Goal: Understand process/instructions: Learn how to perform a task or action

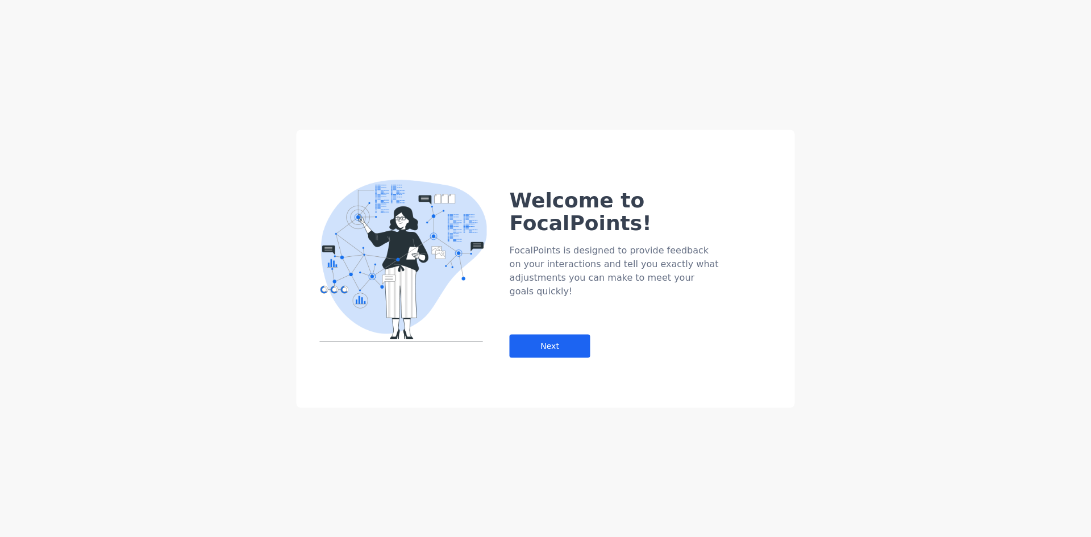
click at [608, 122] on div "Welcome to FocalPoints! FocalPoints is designed to provide feedback on your int…" at bounding box center [545, 268] width 1091 height 537
click at [526, 383] on div "Welcome to FocalPoints! FocalPoints is designed to provide feedback on your int…" at bounding box center [546, 269] width 498 height 278
click at [551, 334] on div "Next" at bounding box center [550, 345] width 81 height 23
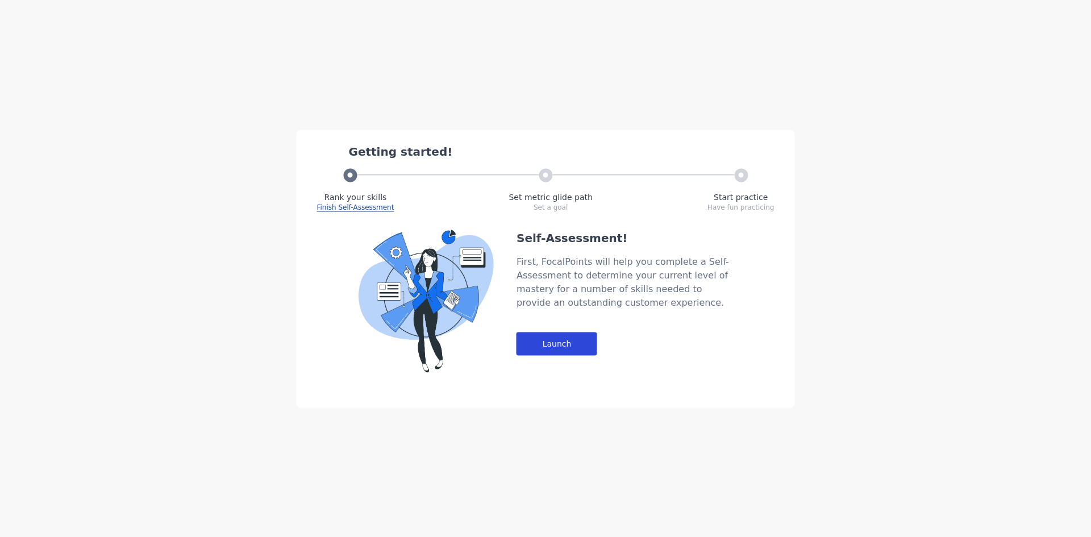
click at [573, 345] on div "Launch" at bounding box center [556, 343] width 81 height 23
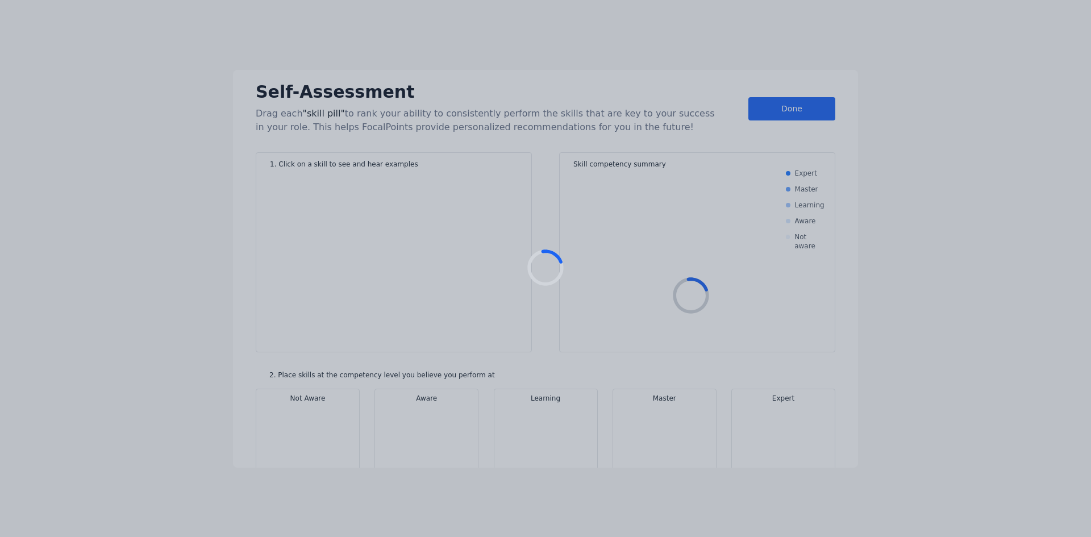
click at [768, 111] on div at bounding box center [545, 268] width 1091 height 537
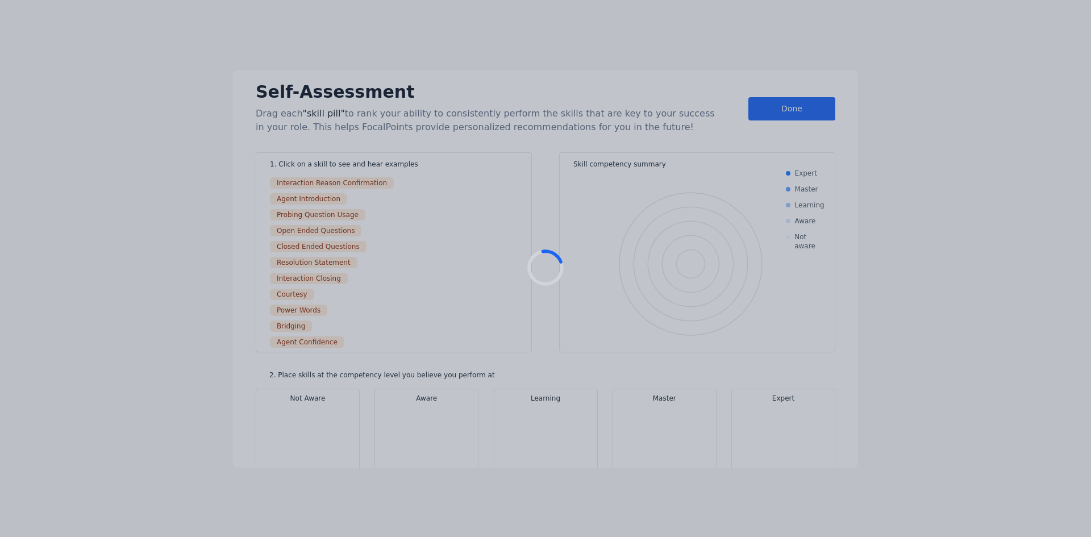
click at [768, 111] on div at bounding box center [545, 268] width 1091 height 537
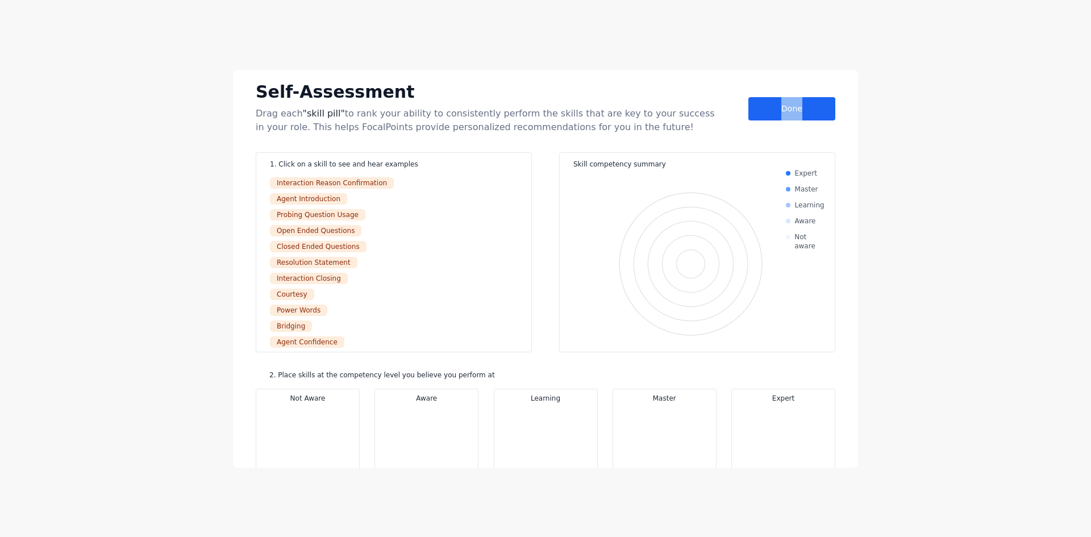
click at [768, 111] on div "Done" at bounding box center [791, 108] width 87 height 23
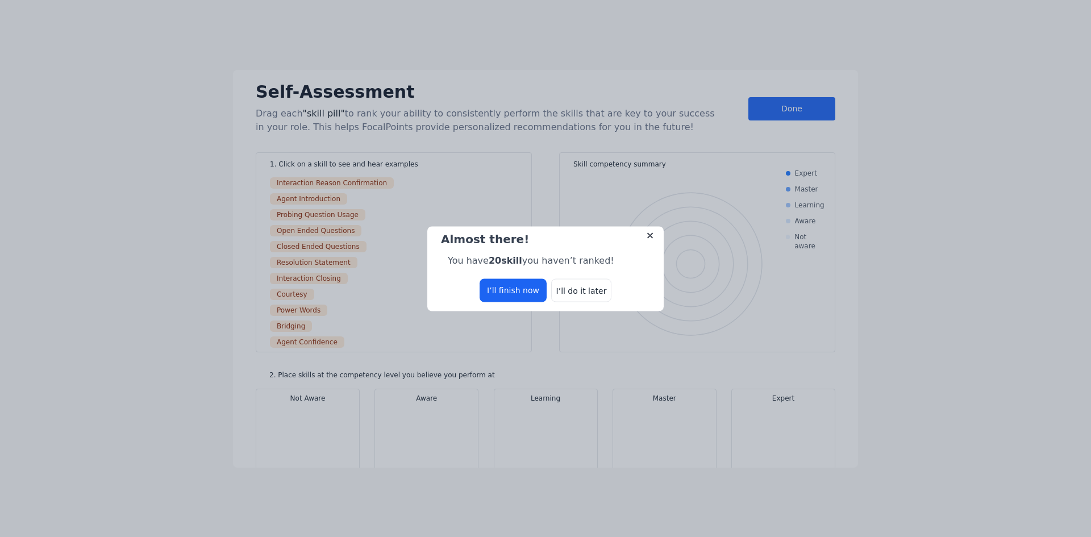
click at [615, 259] on div "You have 20 skill you haven’t ranked!" at bounding box center [545, 257] width 218 height 20
drag, startPoint x: 589, startPoint y: 282, endPoint x: 587, endPoint y: 288, distance: 5.8
click at [589, 284] on div "I’ll do it later" at bounding box center [581, 289] width 60 height 23
click at [587, 289] on div "I’ll do it later" at bounding box center [581, 289] width 60 height 23
click at [586, 293] on div "I’ll do it later" at bounding box center [581, 289] width 60 height 23
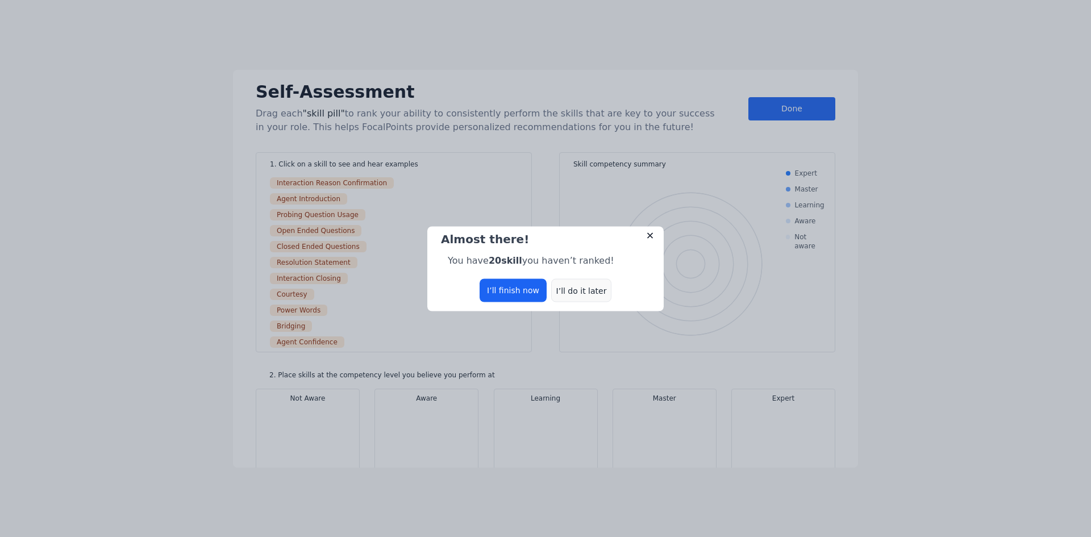
drag, startPoint x: 586, startPoint y: 291, endPoint x: 586, endPoint y: 281, distance: 9.7
click at [586, 289] on div "I’ll do it later" at bounding box center [581, 289] width 60 height 23
click at [581, 301] on div "I’ll do it later" at bounding box center [581, 289] width 60 height 23
click at [581, 290] on div "I’ll do it later" at bounding box center [581, 289] width 60 height 23
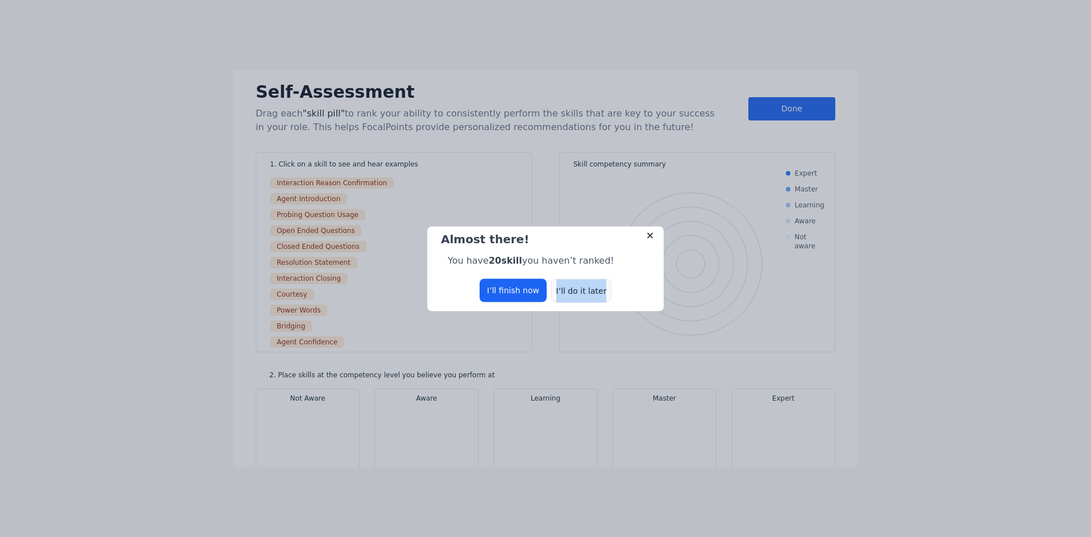
click at [581, 290] on div "I’ll do it later" at bounding box center [581, 289] width 60 height 23
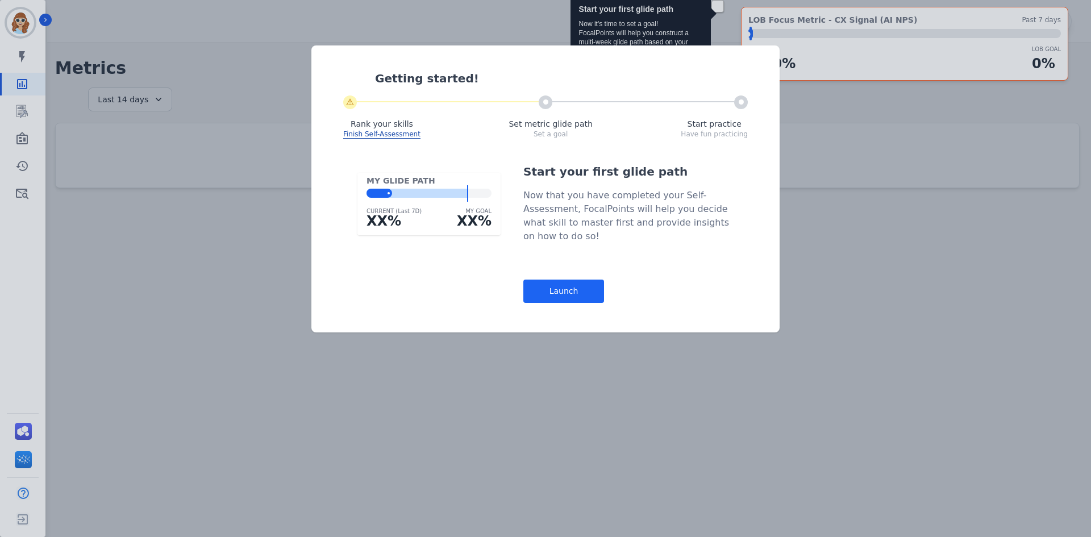
click at [577, 305] on div "Getting started! ⚠ Rank your skills Finish Self-Assessment Set metric glide pat…" at bounding box center [545, 188] width 468 height 287
click at [580, 291] on div "Launch" at bounding box center [563, 291] width 81 height 23
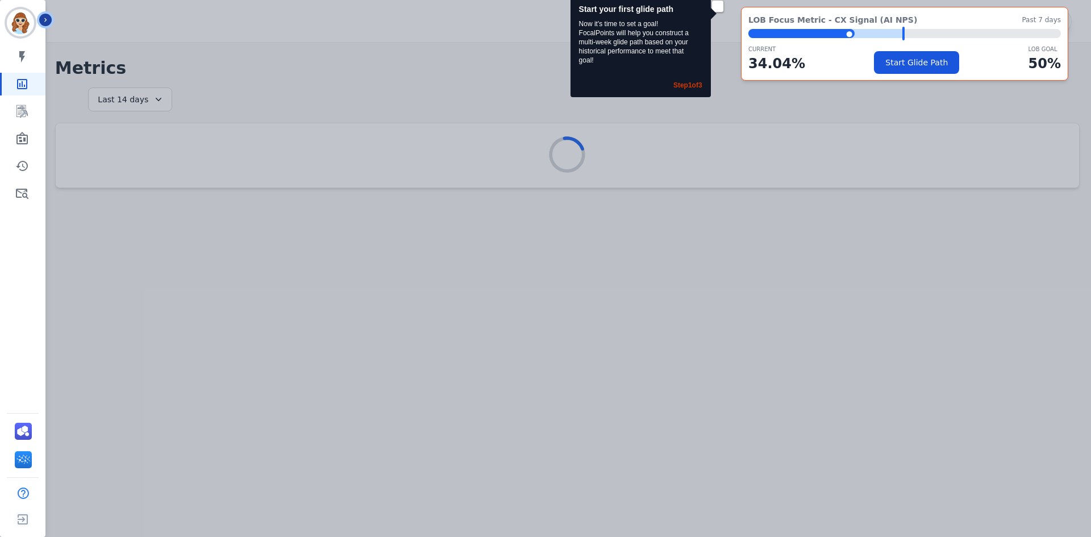
click at [51, 18] on button "Icon description" at bounding box center [45, 20] width 12 height 12
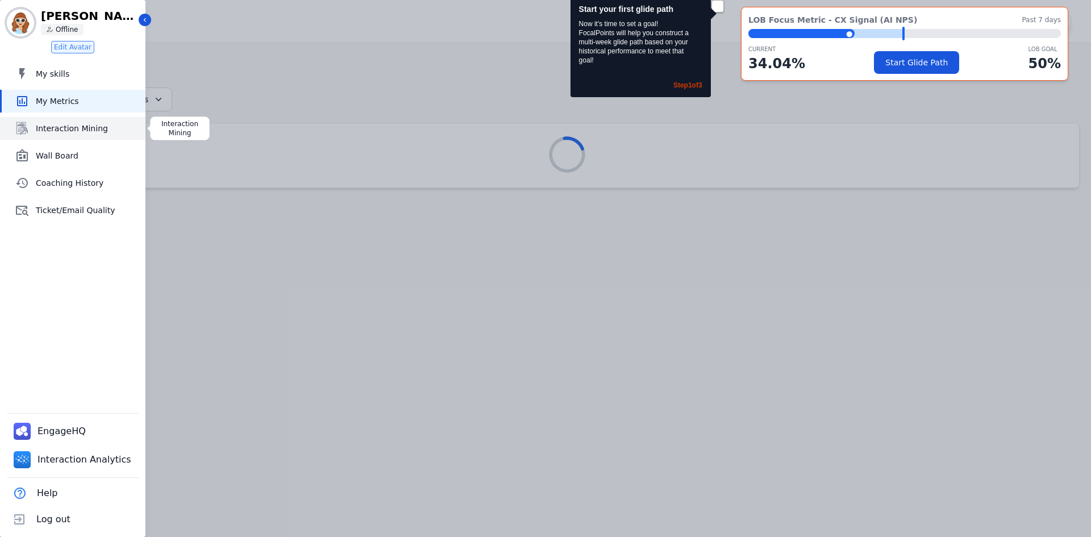
click at [64, 130] on span "Interaction Mining" at bounding box center [88, 128] width 105 height 11
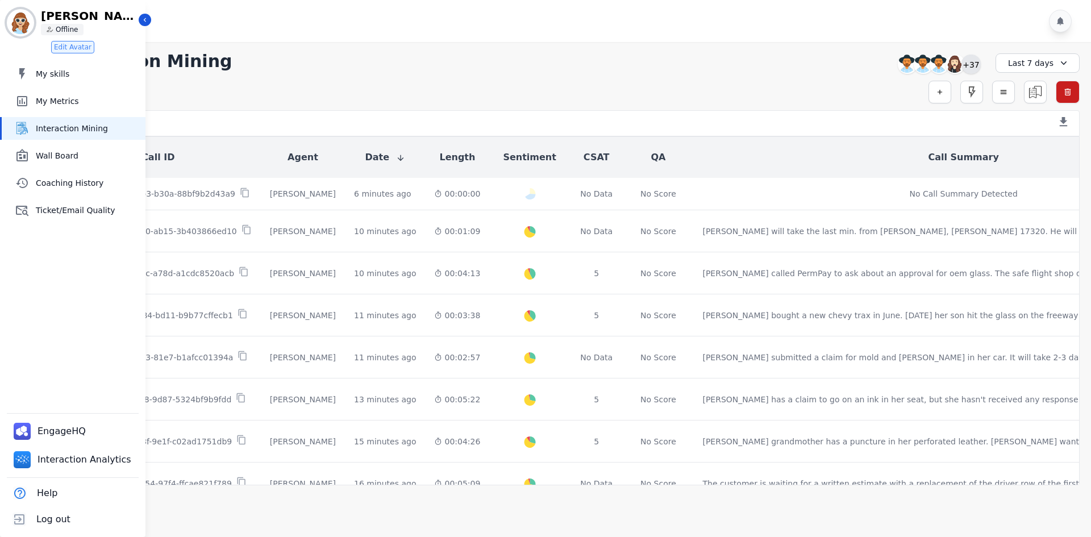
click at [976, 69] on div "+37" at bounding box center [970, 64] width 19 height 19
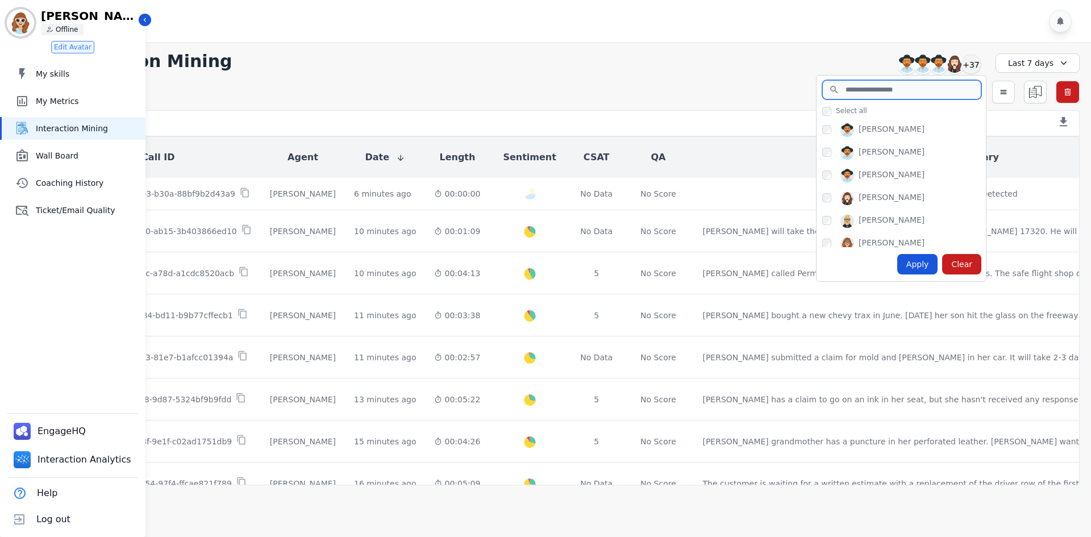
click at [918, 94] on input "search" at bounding box center [901, 89] width 159 height 19
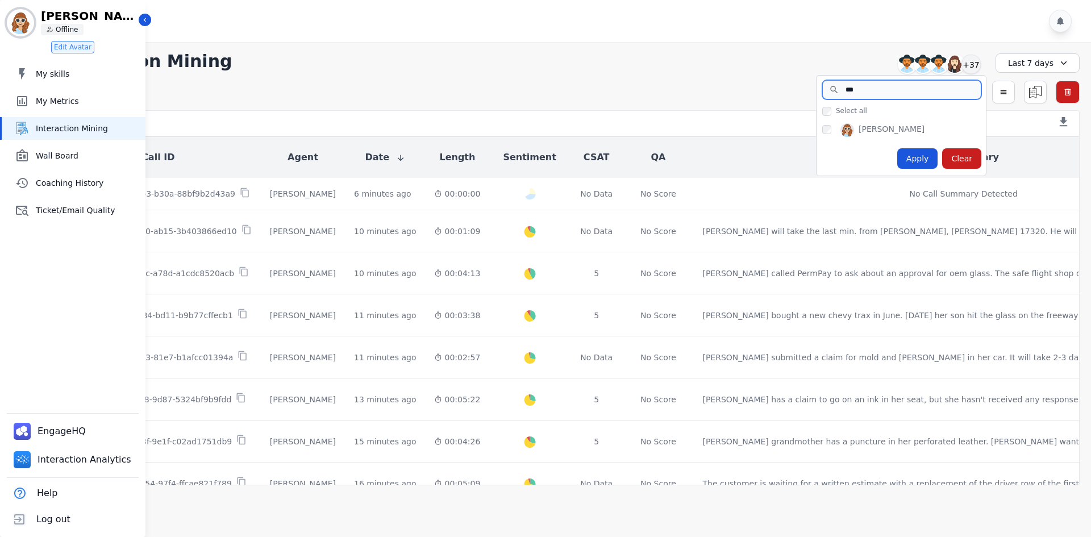
type input "***"
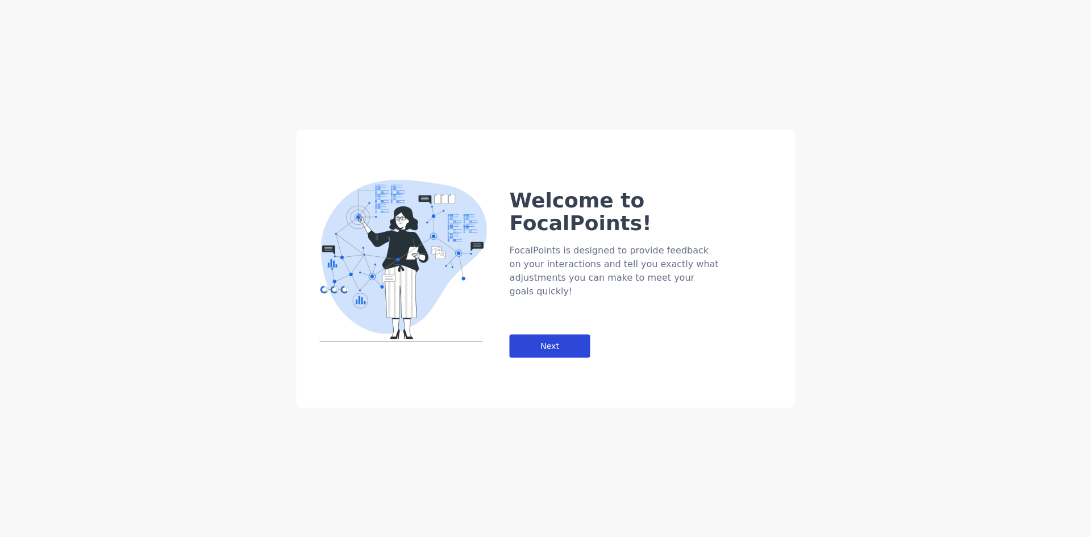
click at [541, 334] on div "Next" at bounding box center [550, 345] width 81 height 23
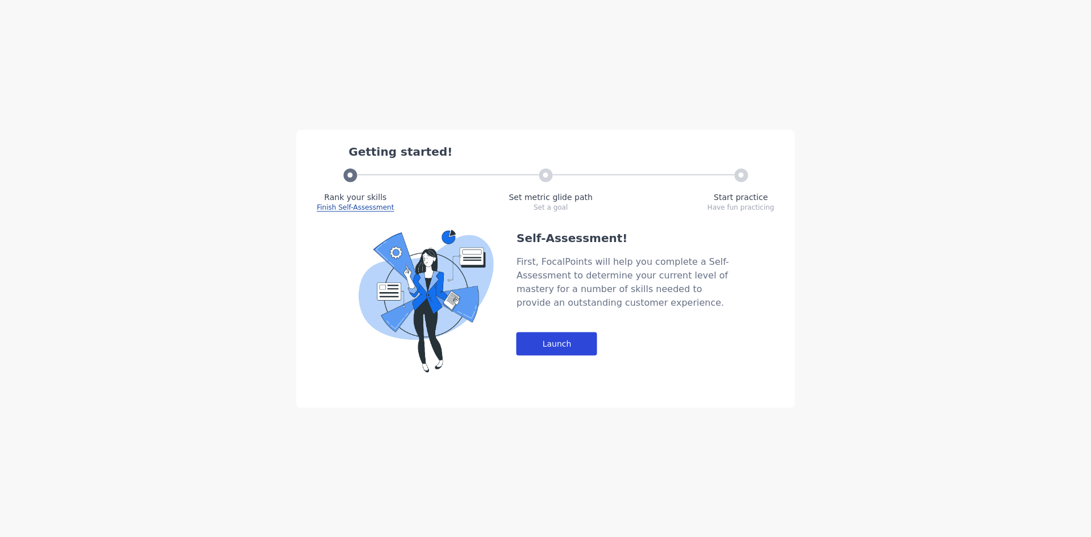
click at [559, 334] on div "Launch" at bounding box center [556, 343] width 81 height 23
